Goal: Task Accomplishment & Management: Complete application form

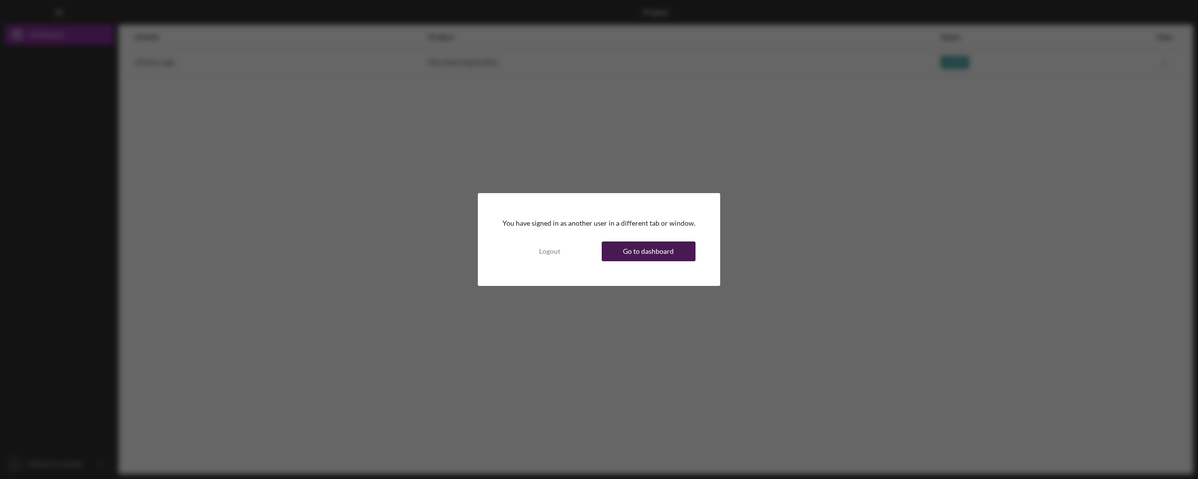
click at [661, 248] on div "Go to dashboard" at bounding box center [648, 251] width 51 height 20
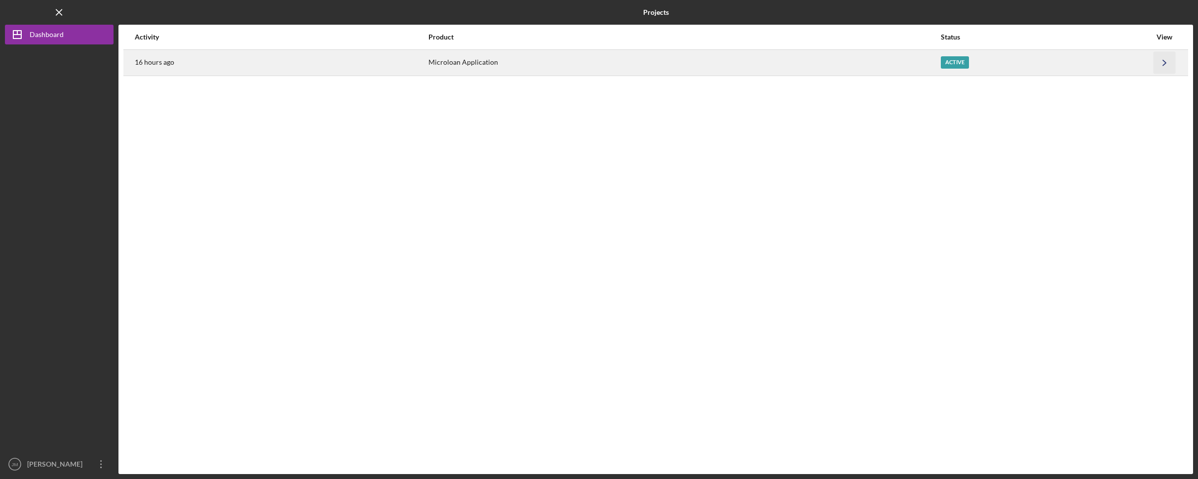
click at [1154, 59] on icon "Icon/Navigate" at bounding box center [1165, 62] width 22 height 22
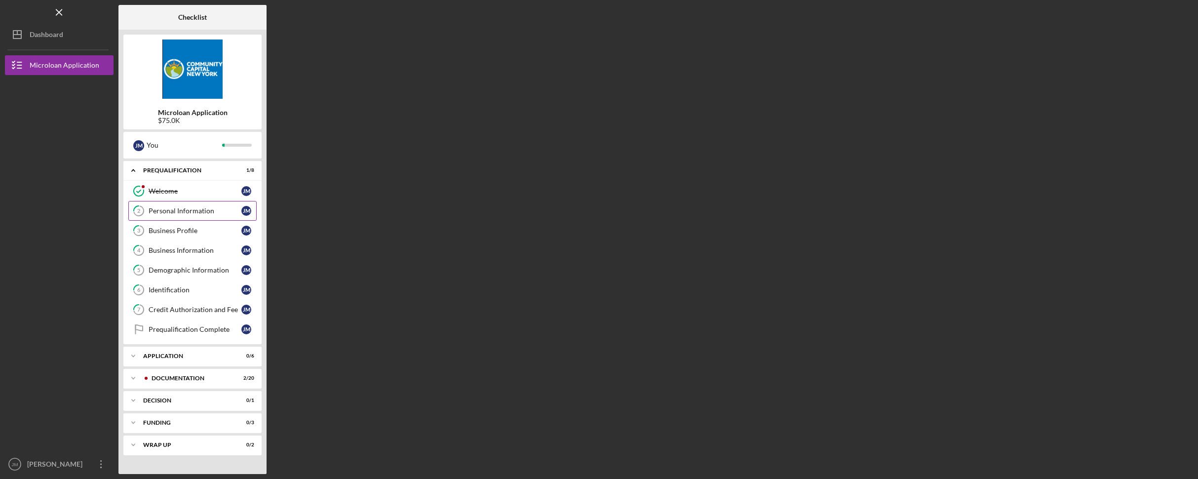
click at [206, 213] on div "Personal Information" at bounding box center [195, 211] width 93 height 8
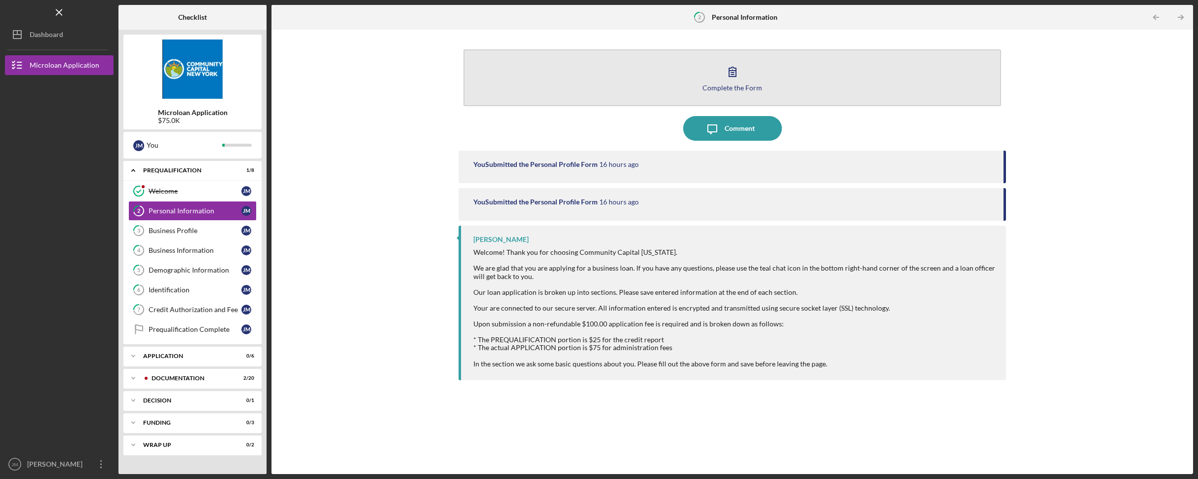
click at [791, 89] on button "Complete the Form Form" at bounding box center [732, 77] width 537 height 57
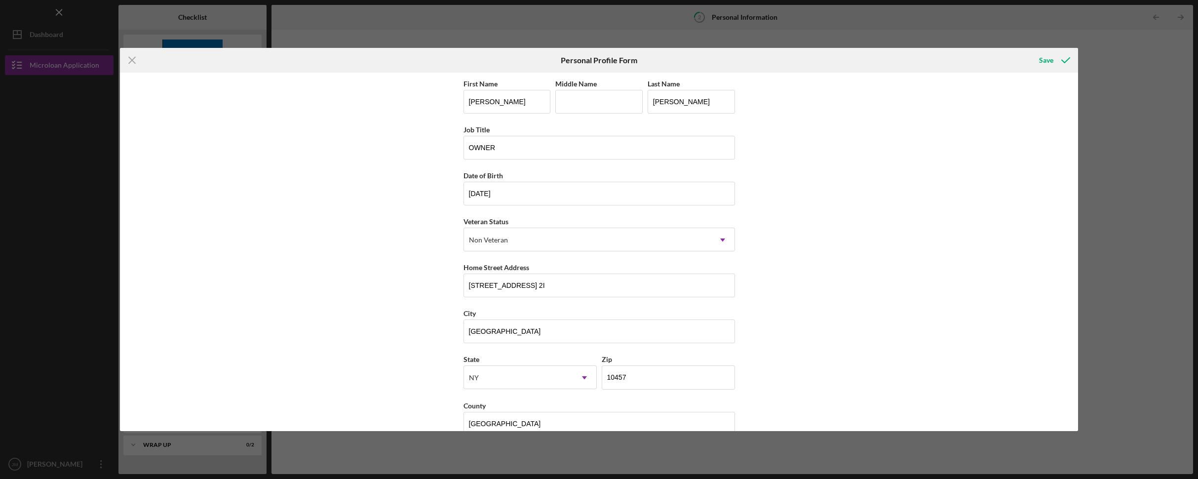
click at [58, 15] on div "Icon/Menu Close Personal Profile Form Save First Name [PERSON_NAME] Middle Name…" at bounding box center [599, 239] width 1198 height 479
click at [59, 15] on div "Icon/Menu Close Personal Profile Form Save First Name [PERSON_NAME] Middle Name…" at bounding box center [599, 239] width 1198 height 479
click at [131, 60] on line at bounding box center [132, 60] width 6 height 6
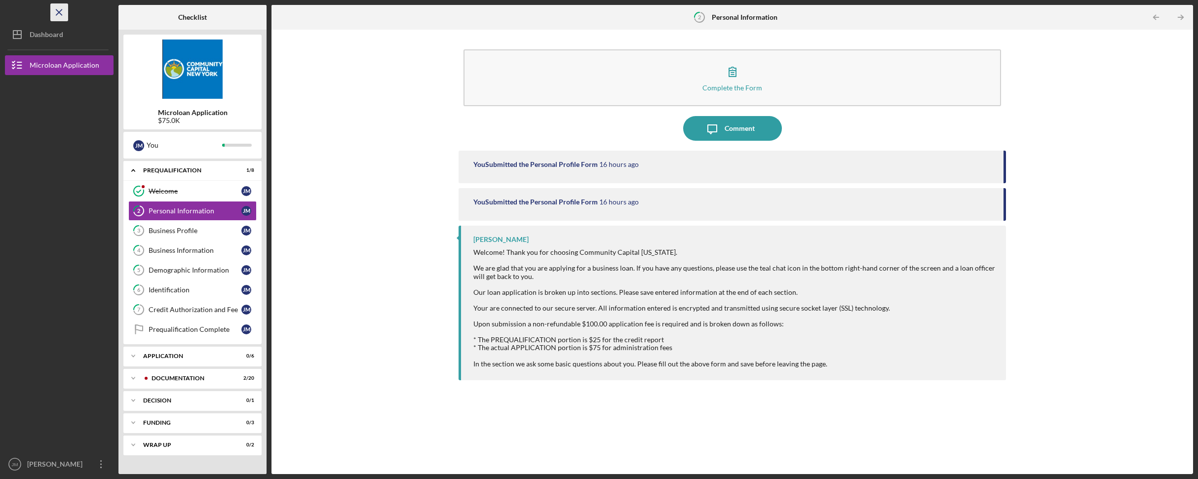
click at [59, 9] on icon "Icon/Menu Close" at bounding box center [59, 12] width 22 height 22
